Goal: Information Seeking & Learning: Learn about a topic

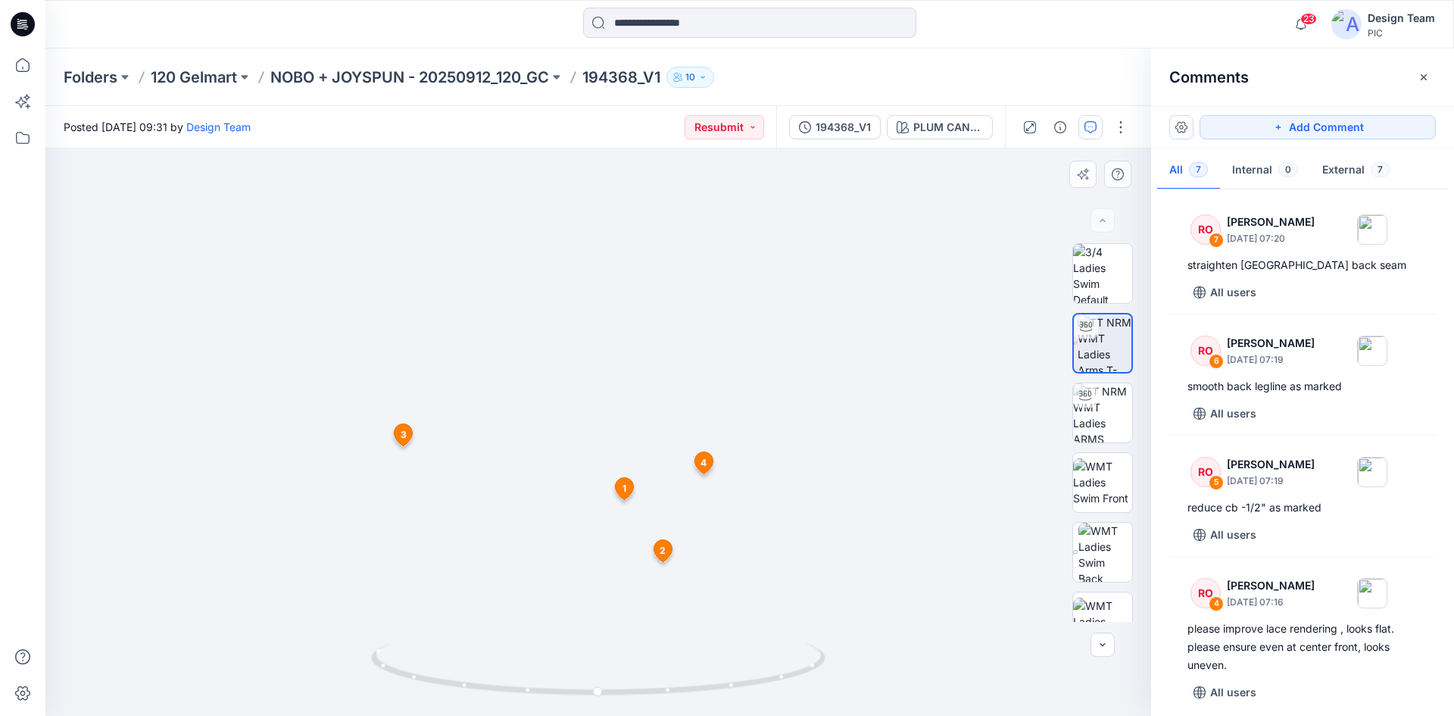
scroll to position [151, 0]
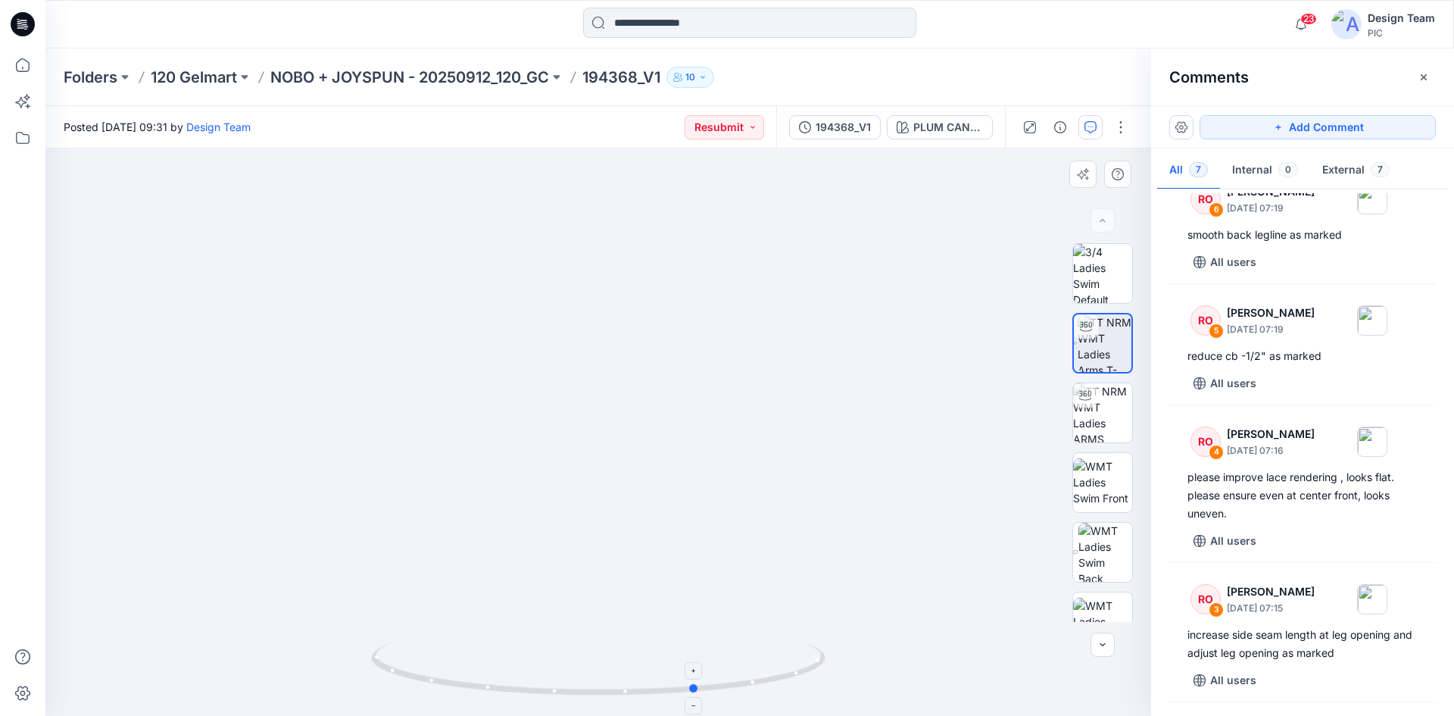
drag, startPoint x: 508, startPoint y: 688, endPoint x: 607, endPoint y: 661, distance: 102.9
click at [607, 661] on icon at bounding box center [600, 670] width 458 height 57
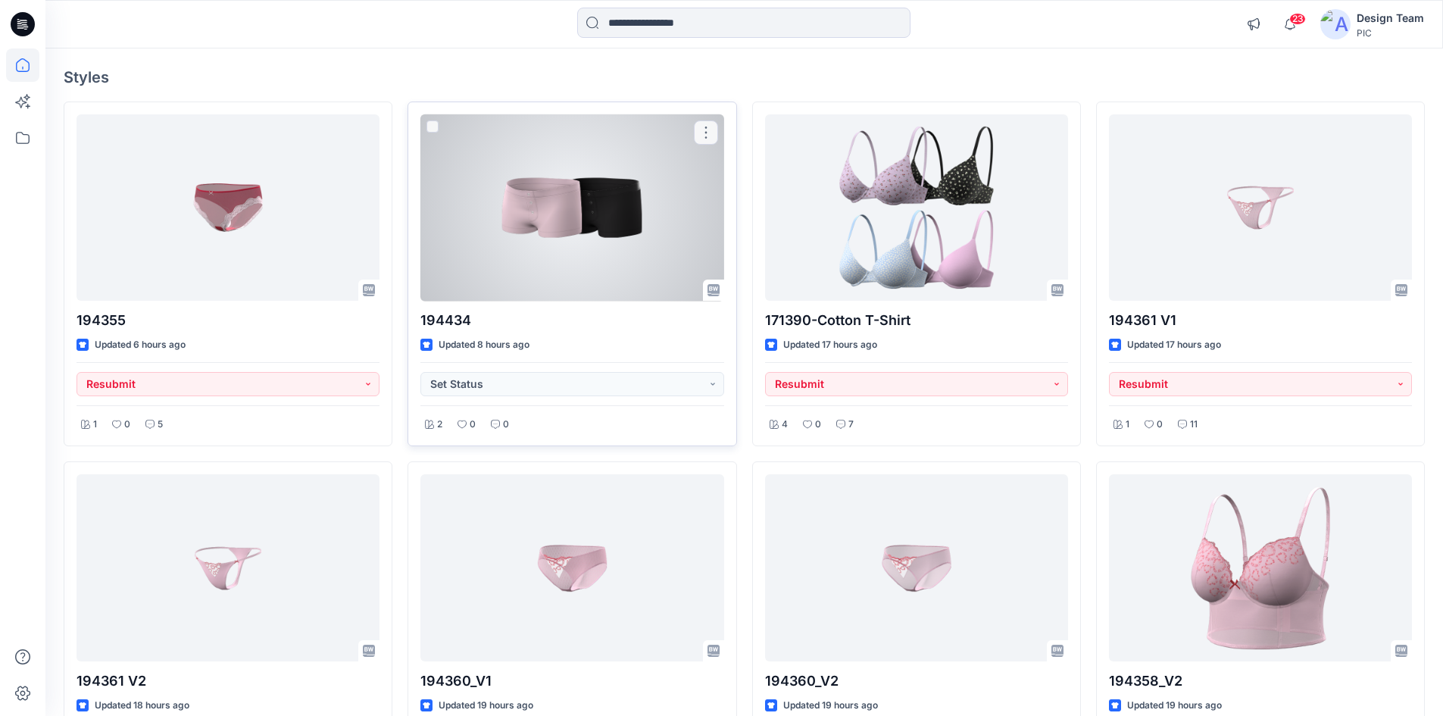
scroll to position [303, 0]
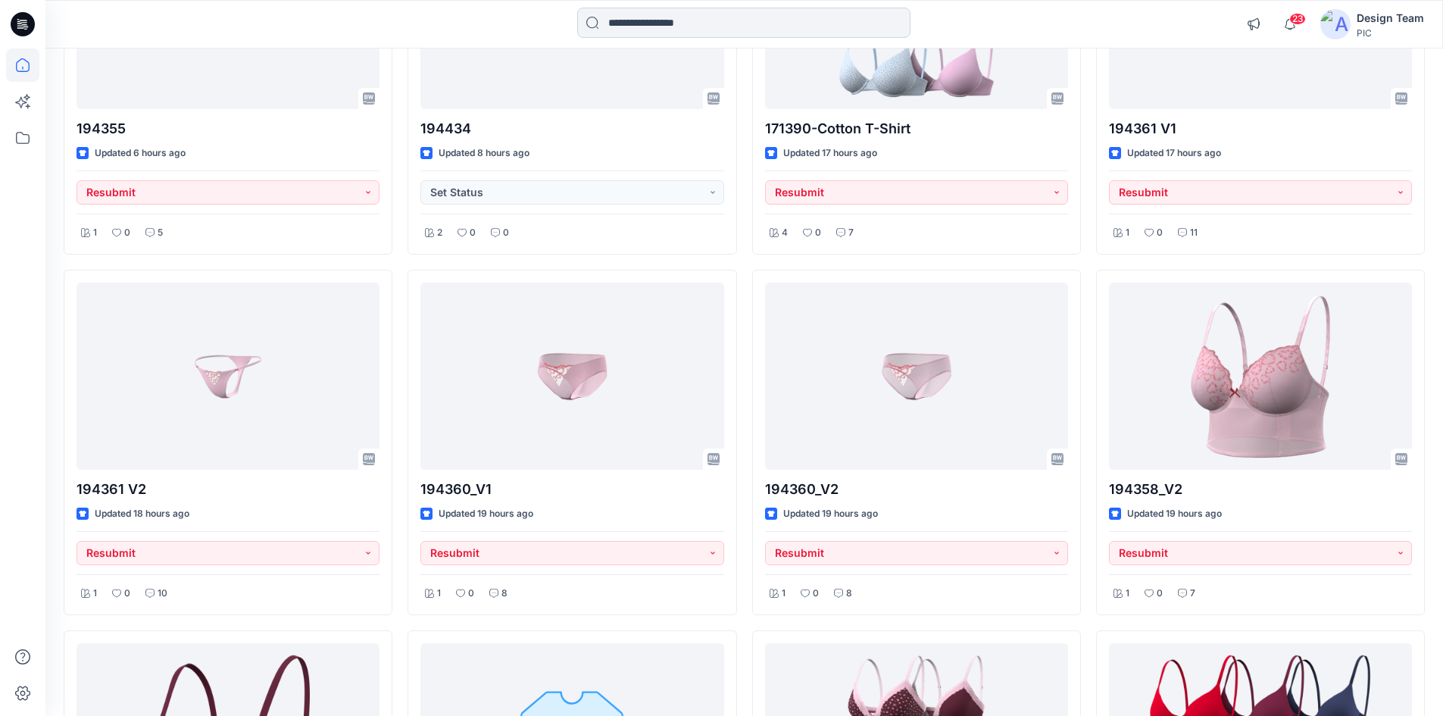
click at [626, 21] on input at bounding box center [743, 23] width 333 height 30
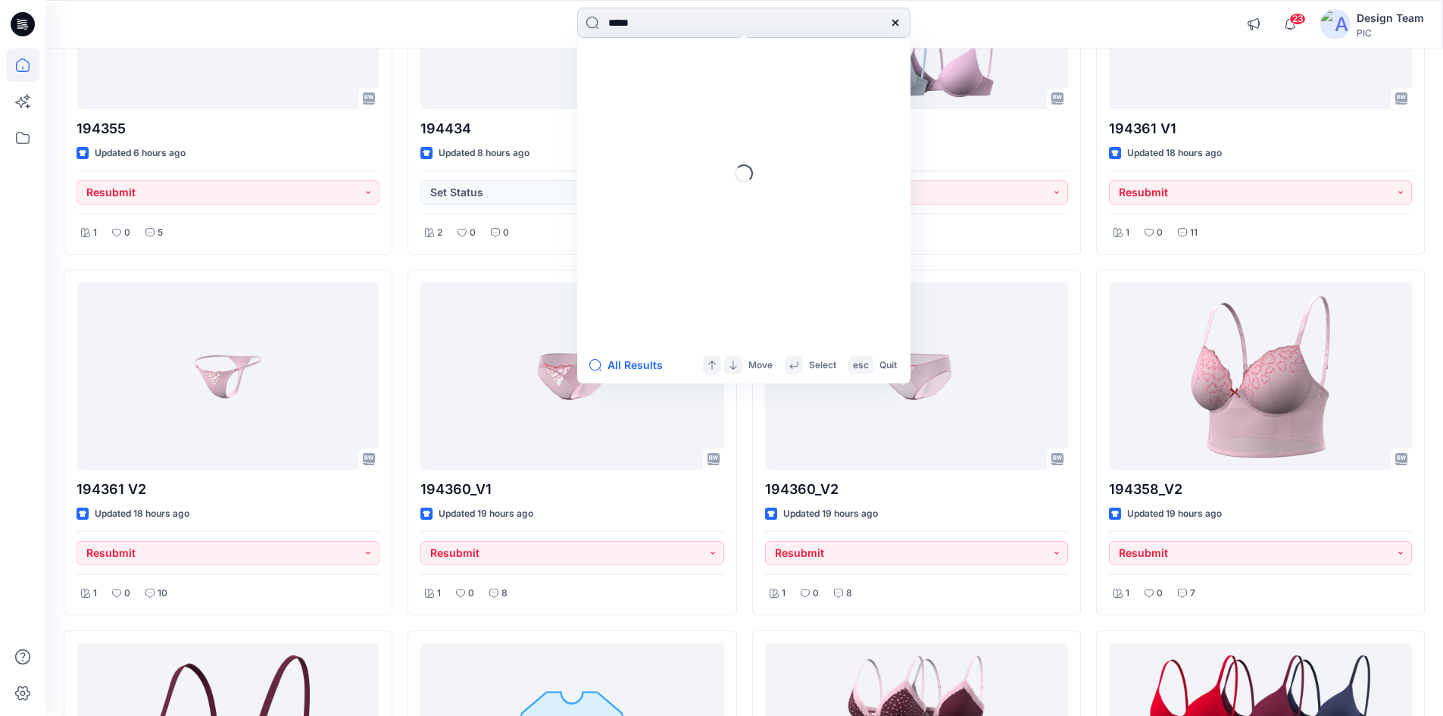
type input "******"
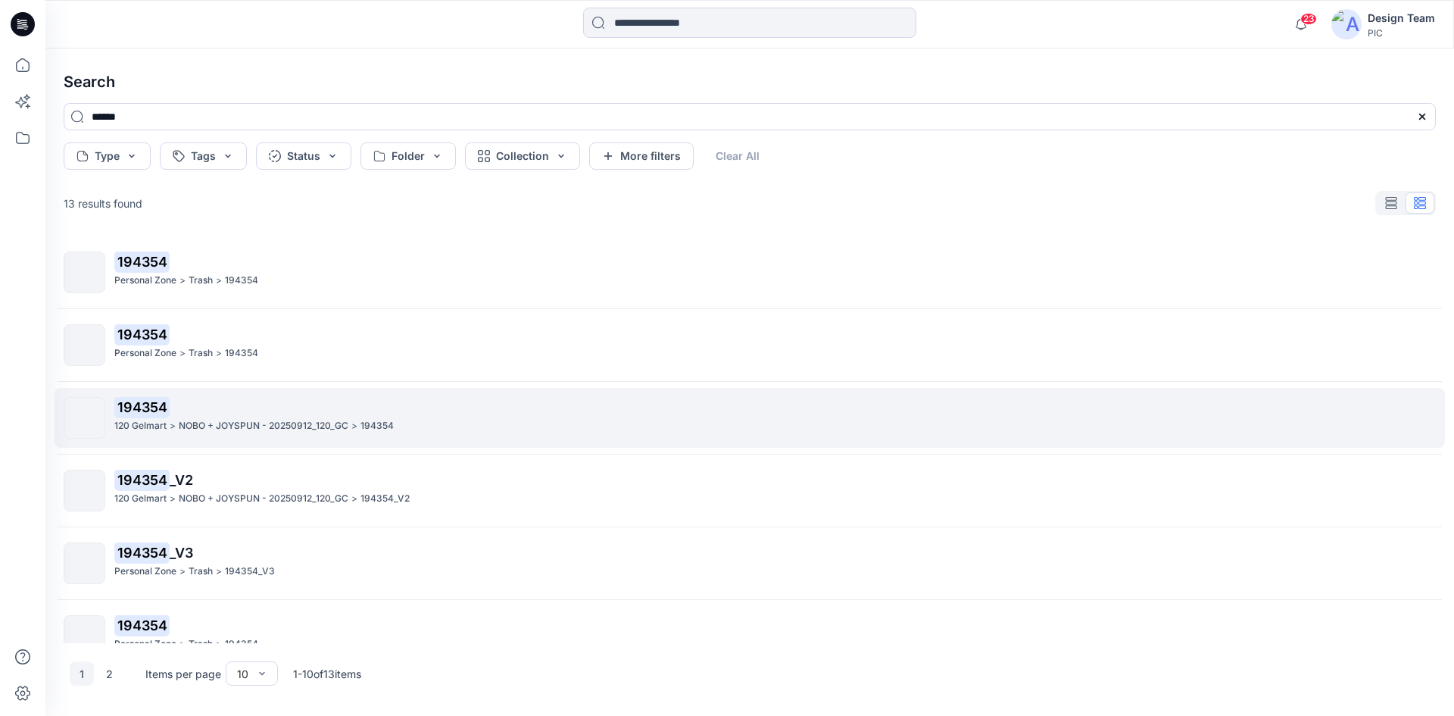
click at [331, 412] on p "194354" at bounding box center [774, 407] width 1321 height 21
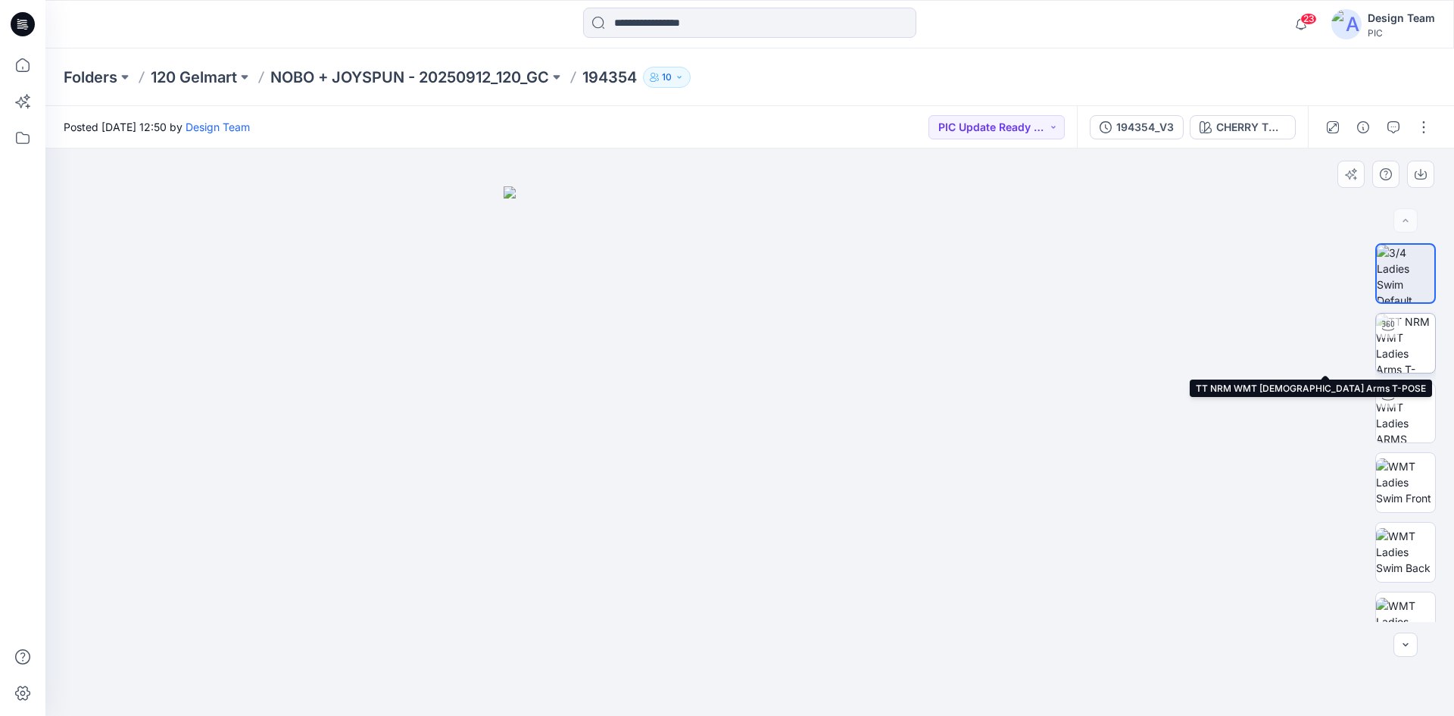
click at [1394, 355] on img at bounding box center [1405, 343] width 59 height 59
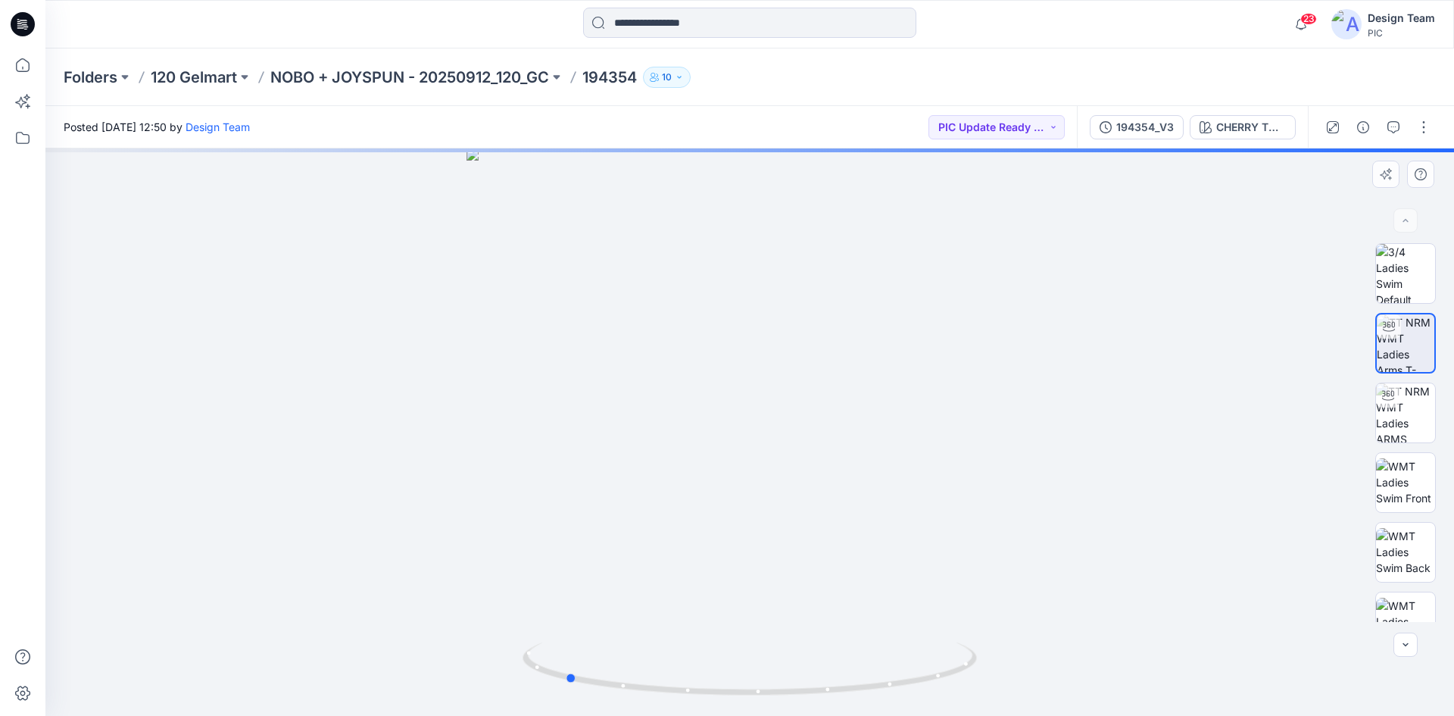
drag, startPoint x: 726, startPoint y: 698, endPoint x: 995, endPoint y: 651, distance: 273.8
click at [995, 651] on div at bounding box center [749, 431] width 1409 height 567
